Goal: Task Accomplishment & Management: Use online tool/utility

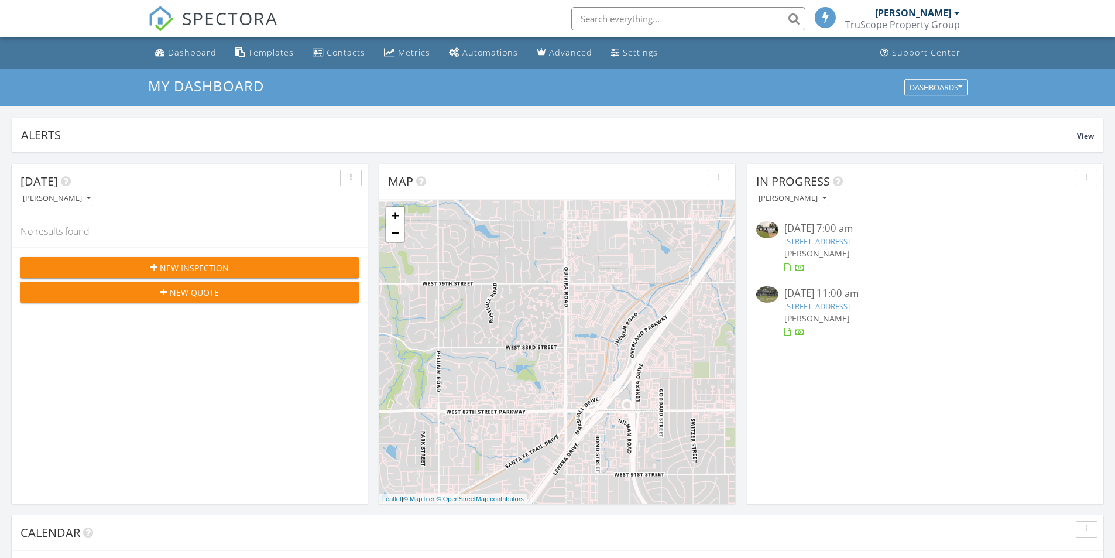
scroll to position [6, 6]
click at [848, 301] on link "505 Olive St, Pleasant Hill, MO 64080" at bounding box center [817, 306] width 66 height 11
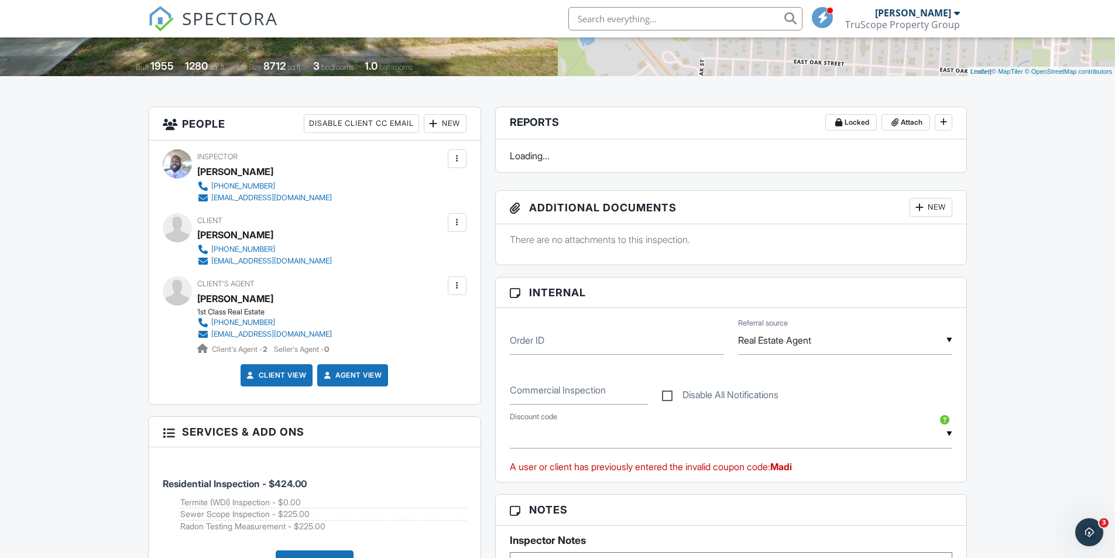
scroll to position [234, 0]
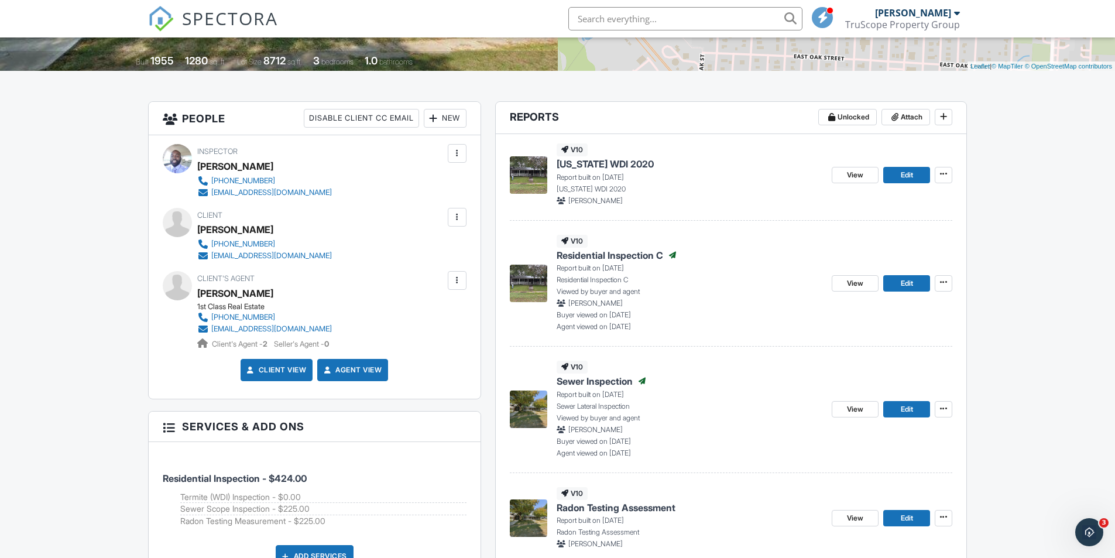
click at [527, 523] on img at bounding box center [528, 517] width 37 height 37
